Goal: Information Seeking & Learning: Compare options

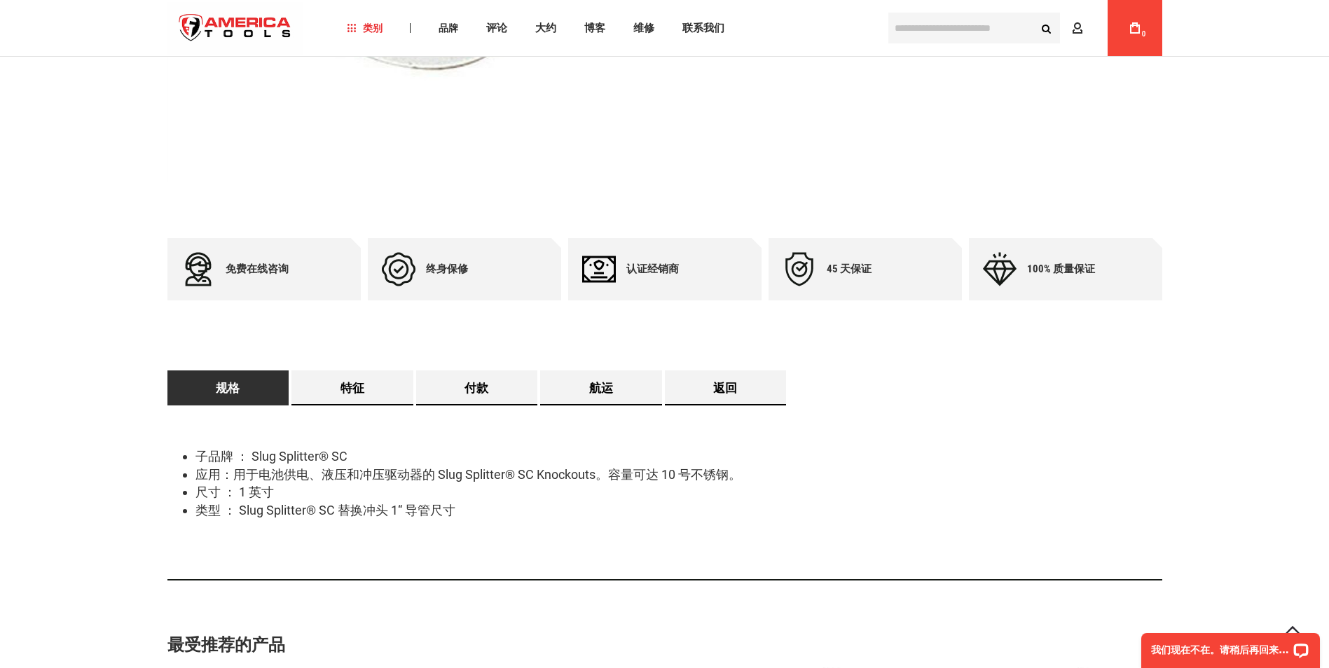
scroll to position [449, 0]
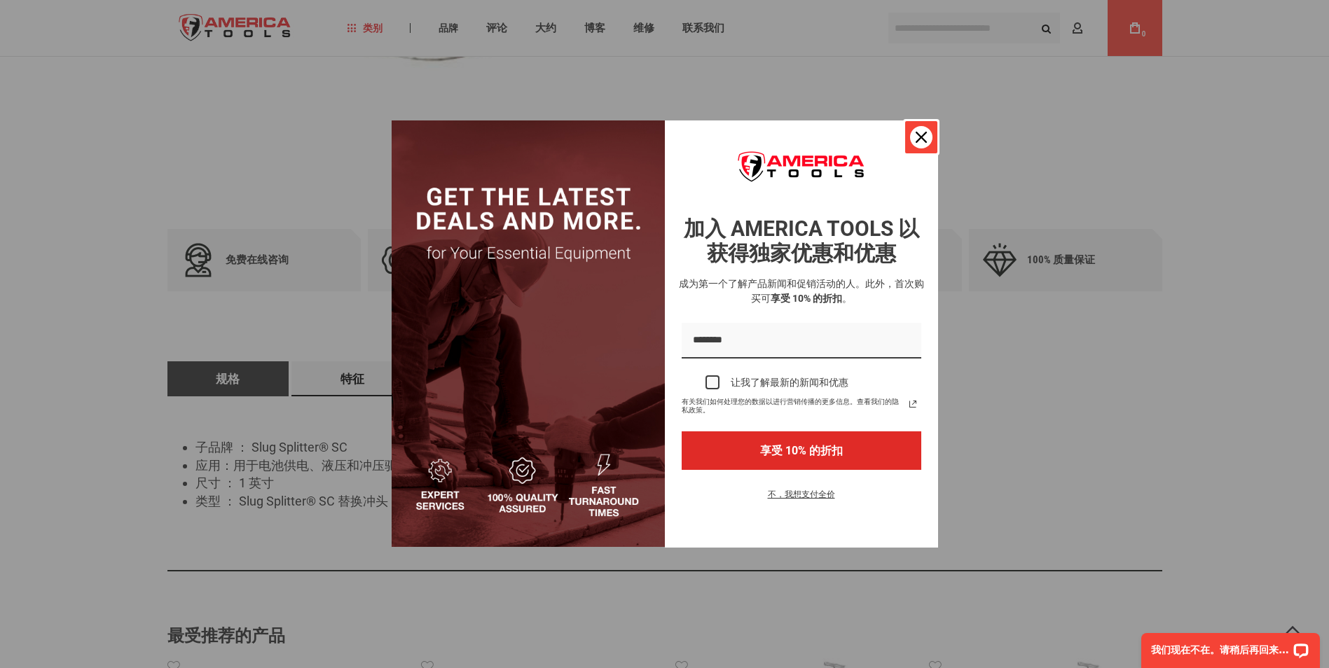
click at [912, 146] on button "关闭" at bounding box center [921, 137] width 34 height 34
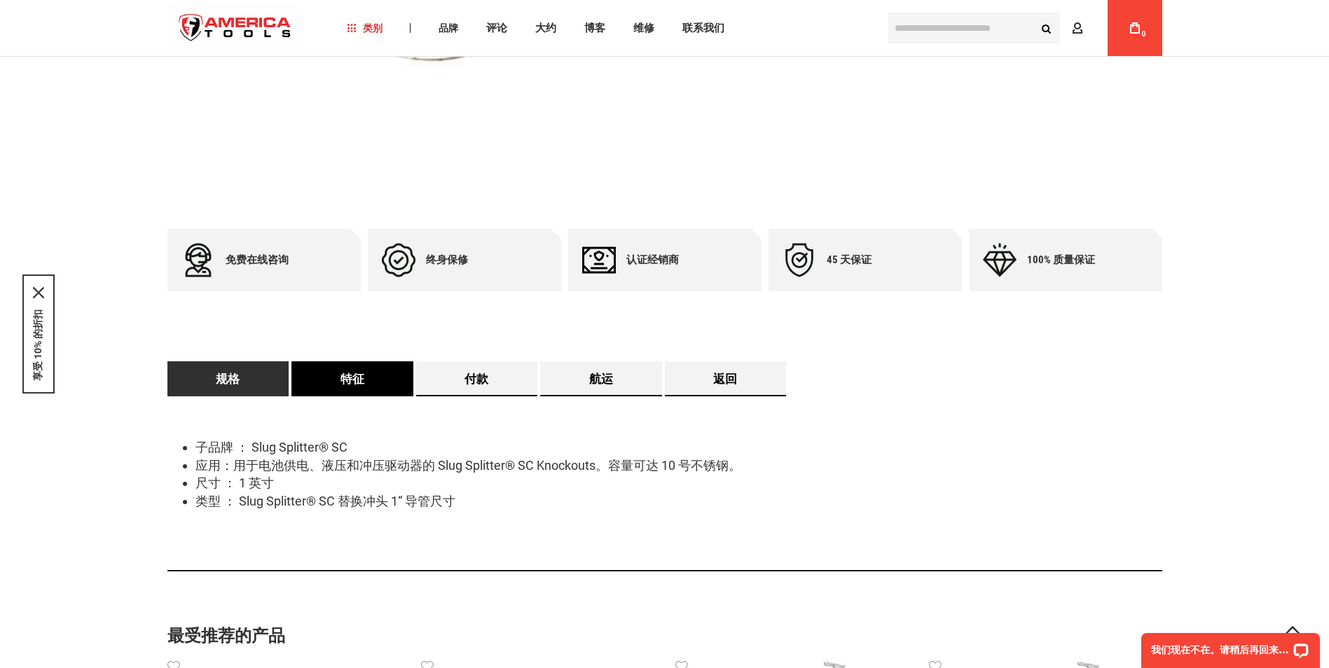
click at [354, 382] on link "特征" at bounding box center [352, 378] width 122 height 35
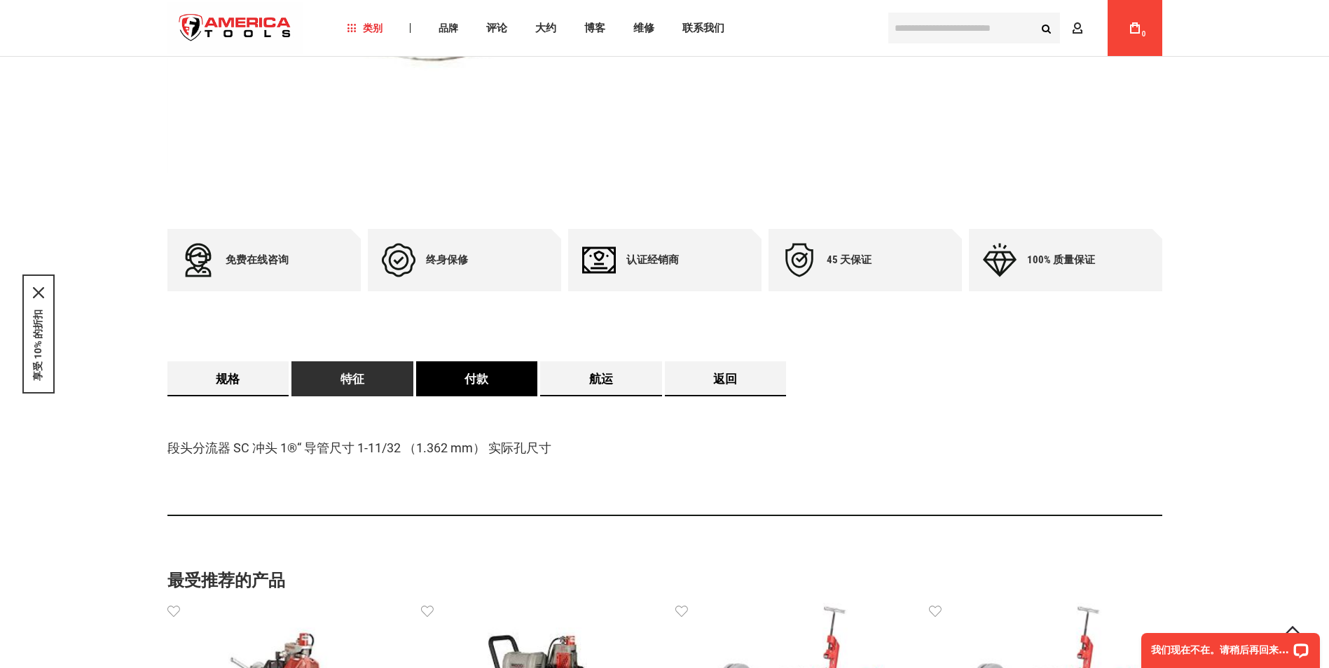
click at [450, 381] on link "付款" at bounding box center [477, 378] width 122 height 35
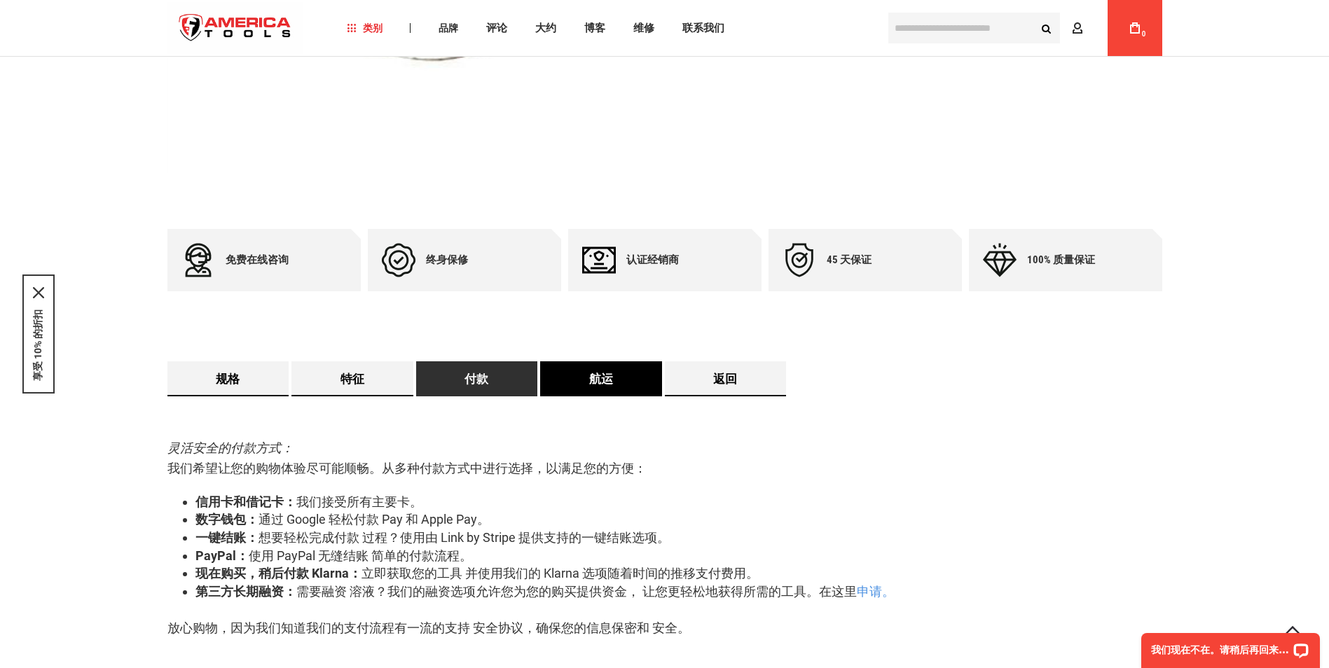
click at [607, 380] on link "航运" at bounding box center [601, 378] width 122 height 35
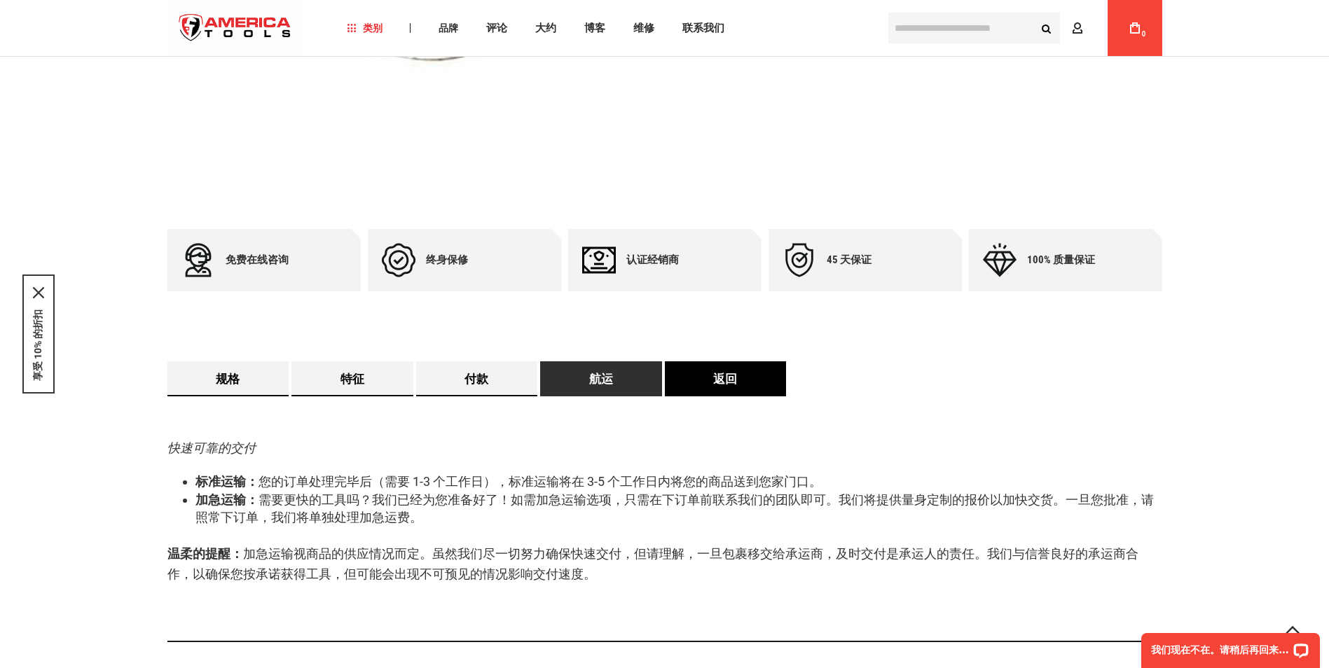
click at [712, 381] on link "返回" at bounding box center [726, 378] width 122 height 35
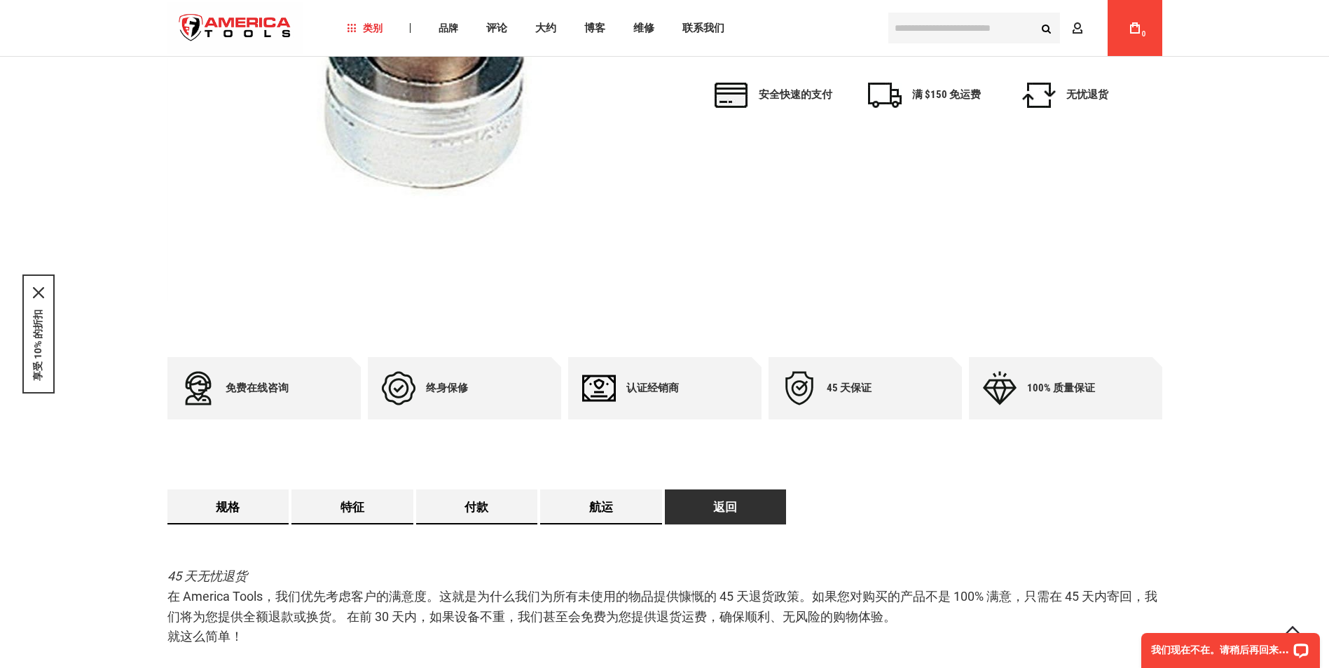
scroll to position [296, 0]
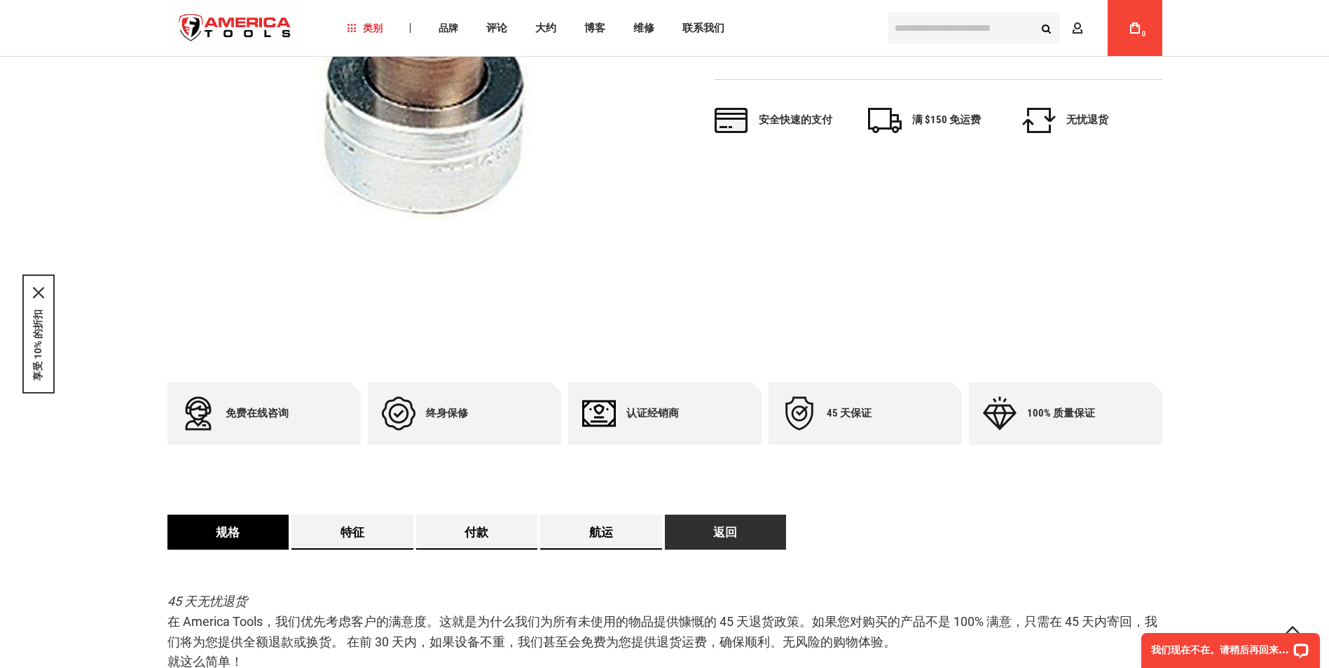
click at [259, 522] on link "规格" at bounding box center [228, 532] width 122 height 35
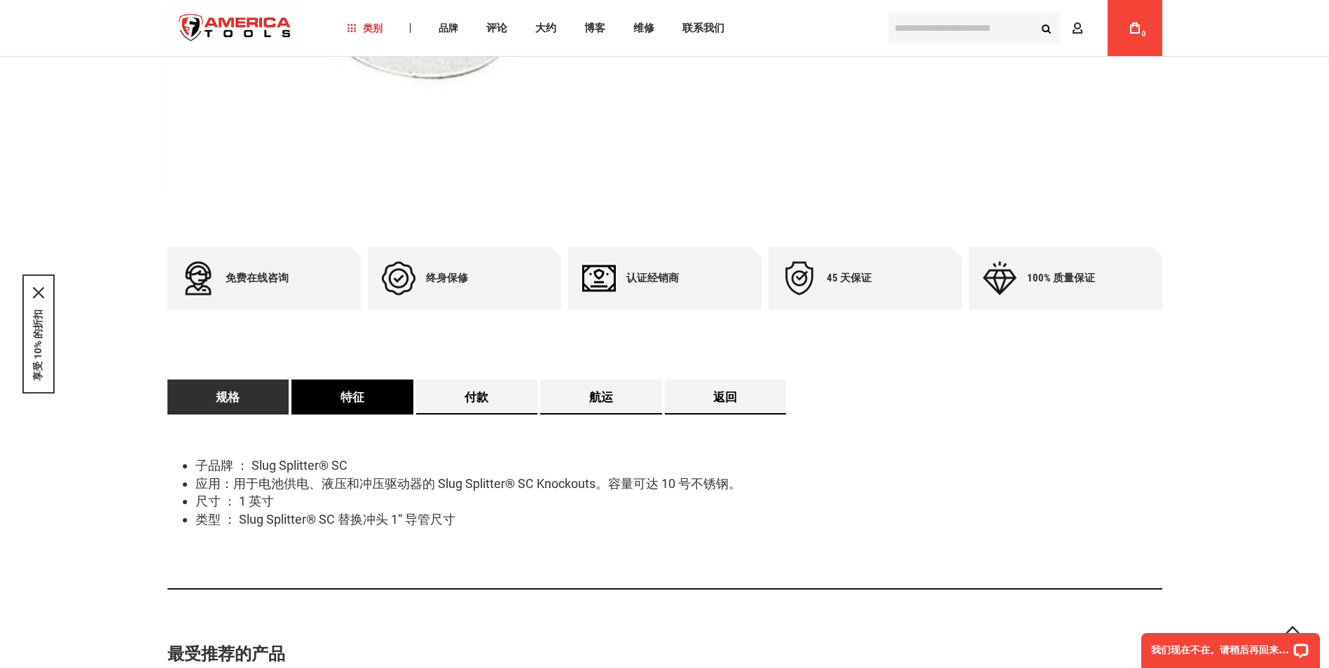
scroll to position [436, 0]
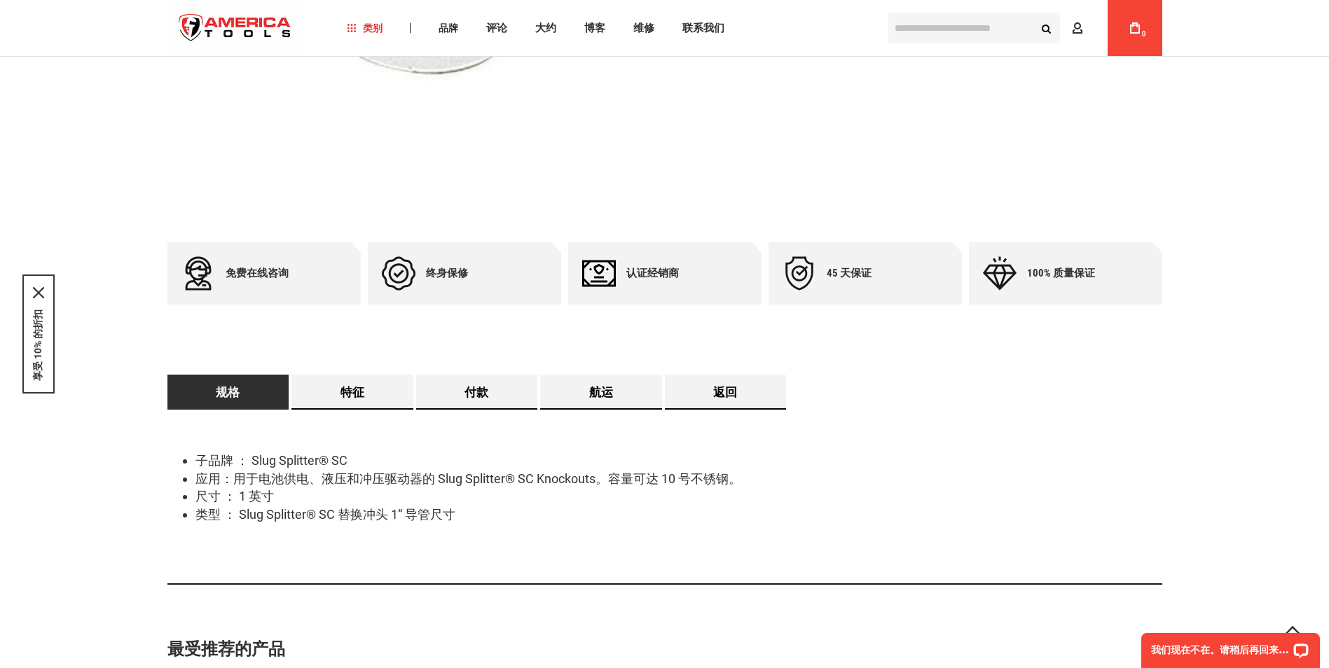
click at [353, 428] on div "子品牌 ： Slug Splitter® SC 应用：用于电池供电、液压和冲压驱动器的 Slug Splitter® SC Knockouts。容量可达 10…" at bounding box center [664, 497] width 995 height 175
click at [365, 410] on div "子品牌 ： Slug Splitter® SC 应用：用于电池供电、液压和冲压驱动器的 Slug Splitter® SC Knockouts。容量可达 10…" at bounding box center [664, 497] width 995 height 175
click at [378, 401] on link "特征" at bounding box center [352, 392] width 122 height 35
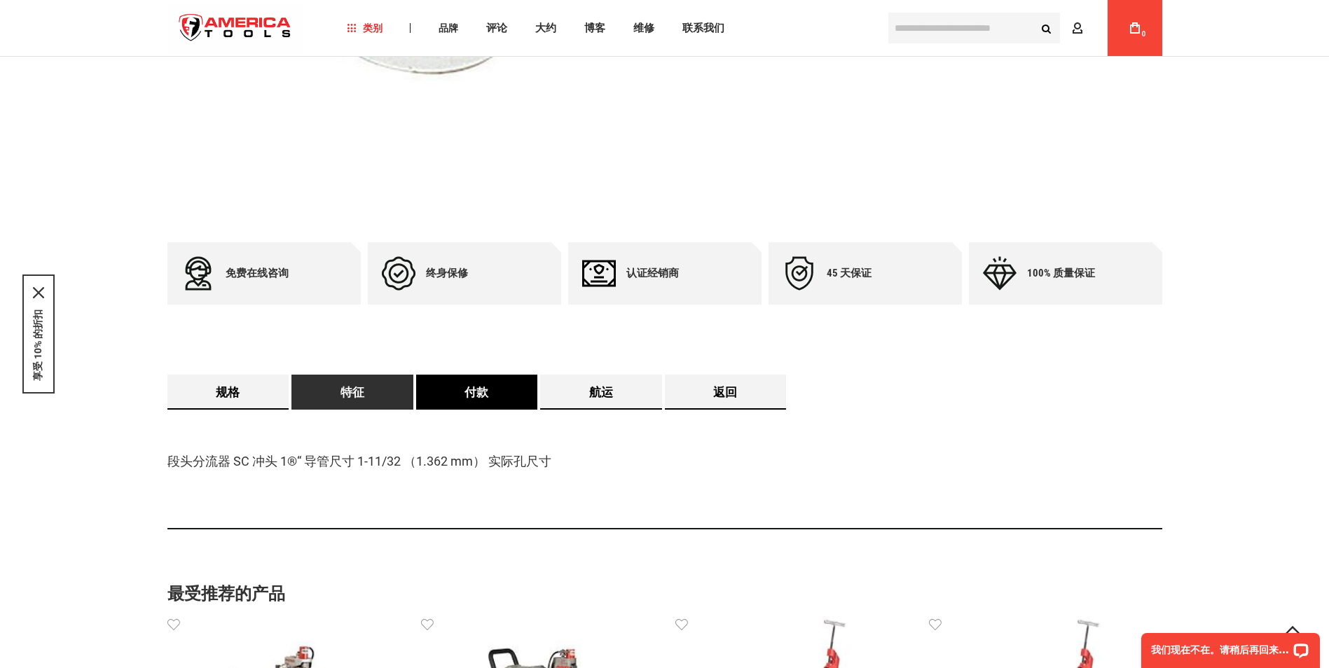
click at [473, 403] on link "付款" at bounding box center [477, 392] width 122 height 35
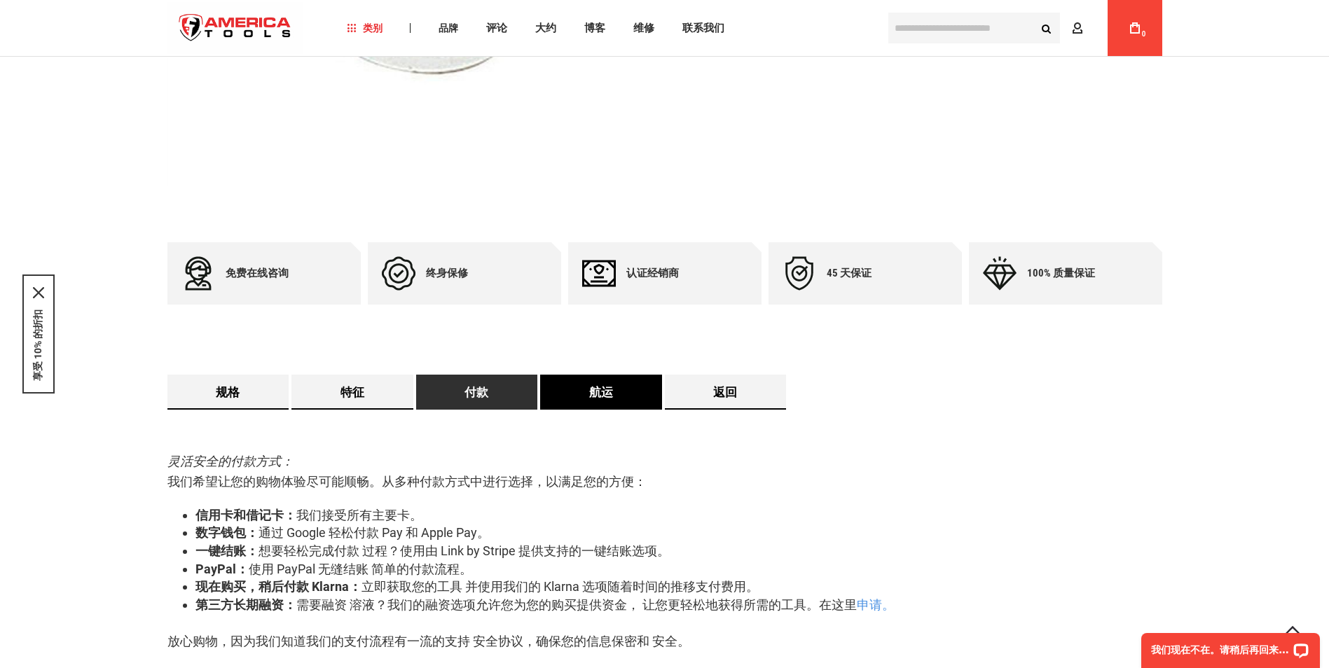
click at [597, 403] on link "航运" at bounding box center [601, 392] width 122 height 35
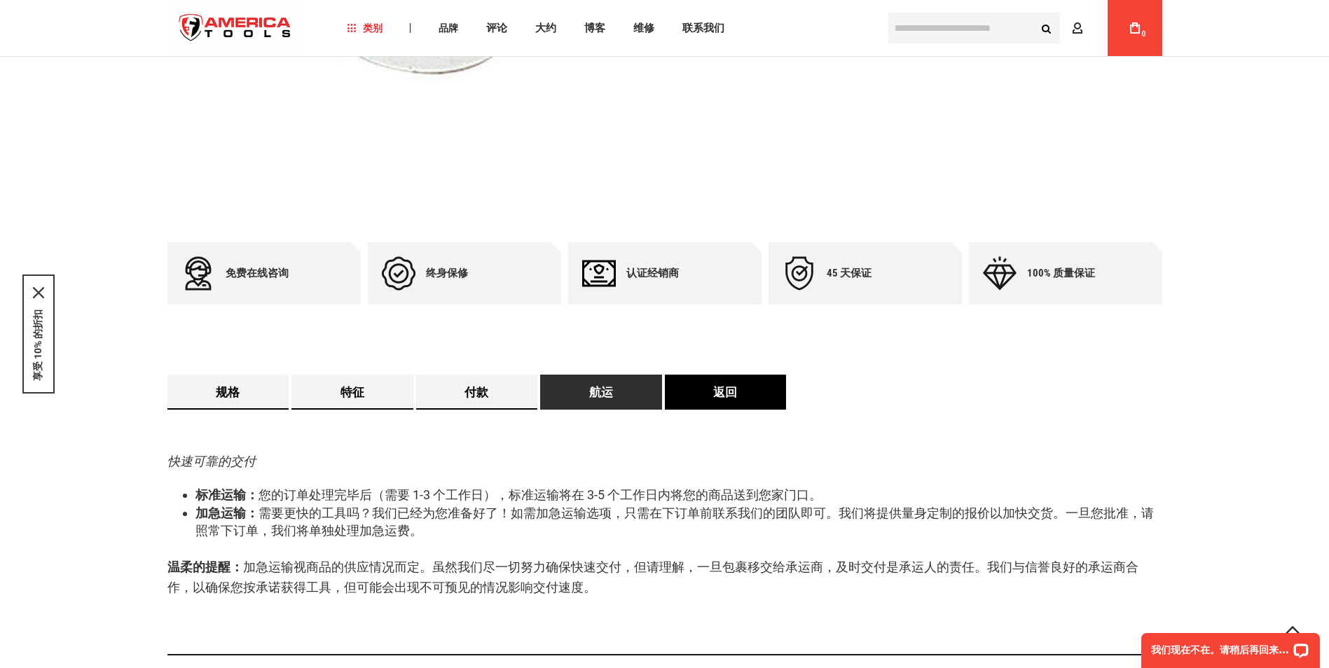
click at [702, 403] on link "返回" at bounding box center [726, 392] width 122 height 35
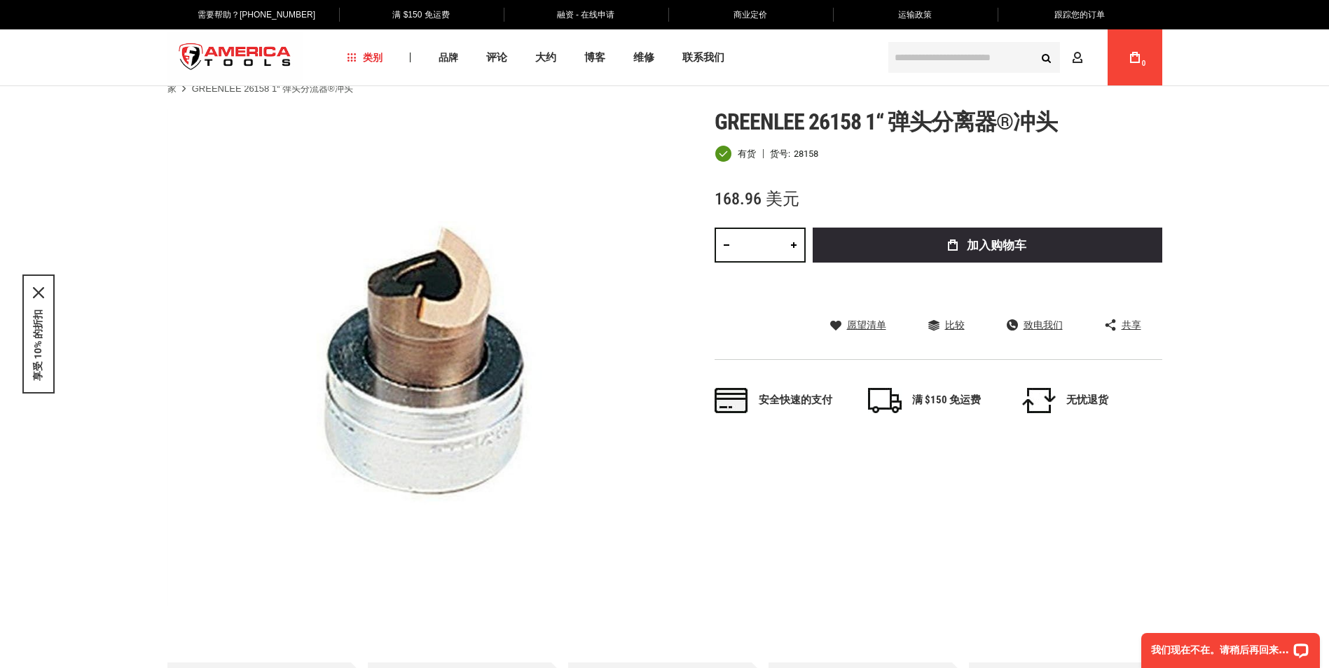
scroll to position [0, 0]
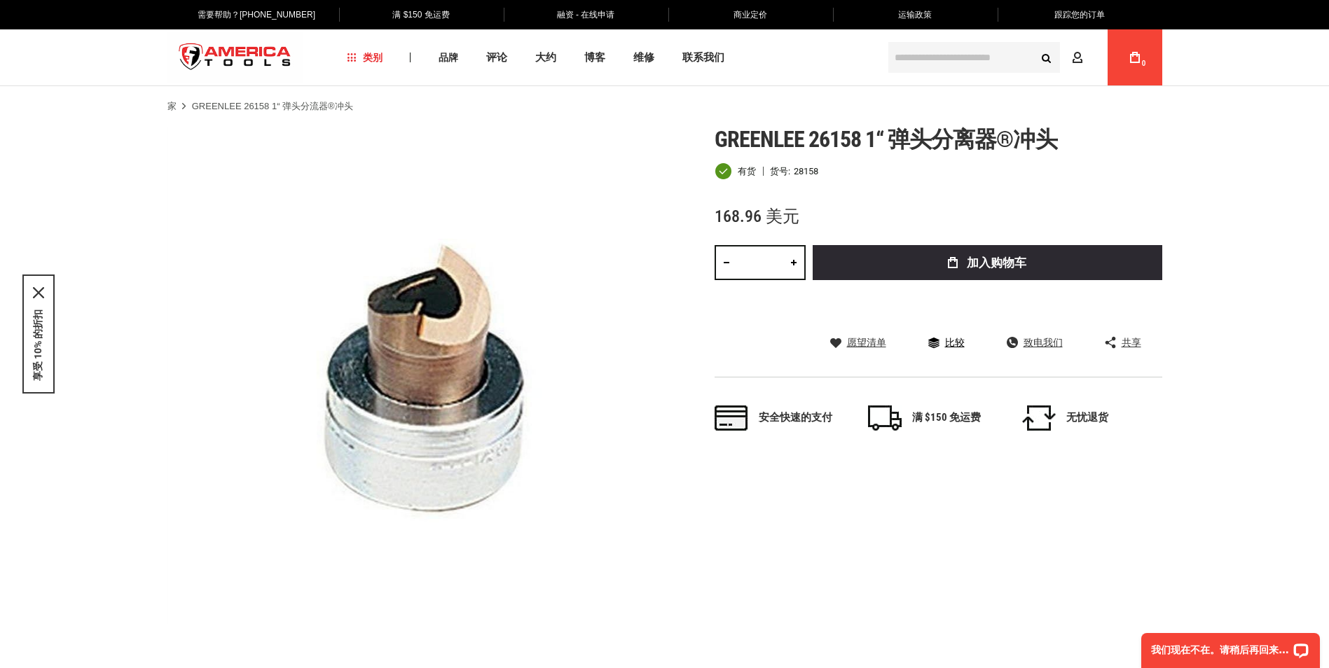
click at [939, 344] on link "比较" at bounding box center [946, 342] width 36 height 13
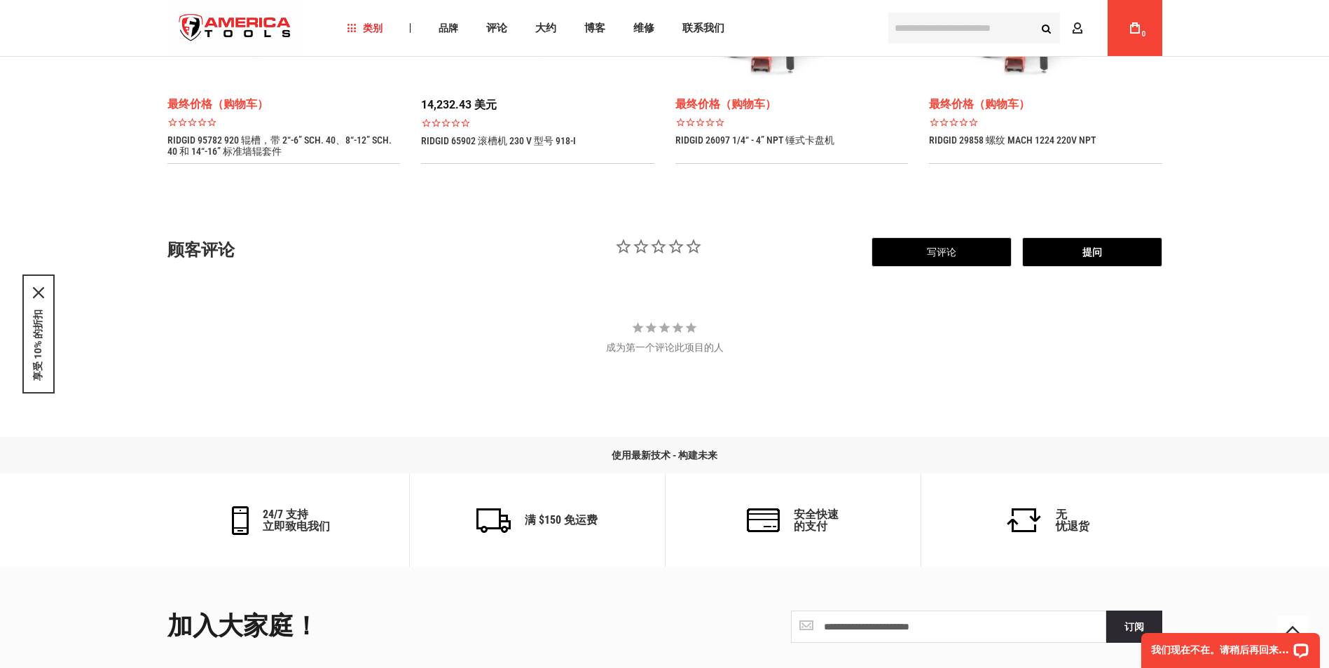
scroll to position [1066, 0]
